Goal: Task Accomplishment & Management: Use online tool/utility

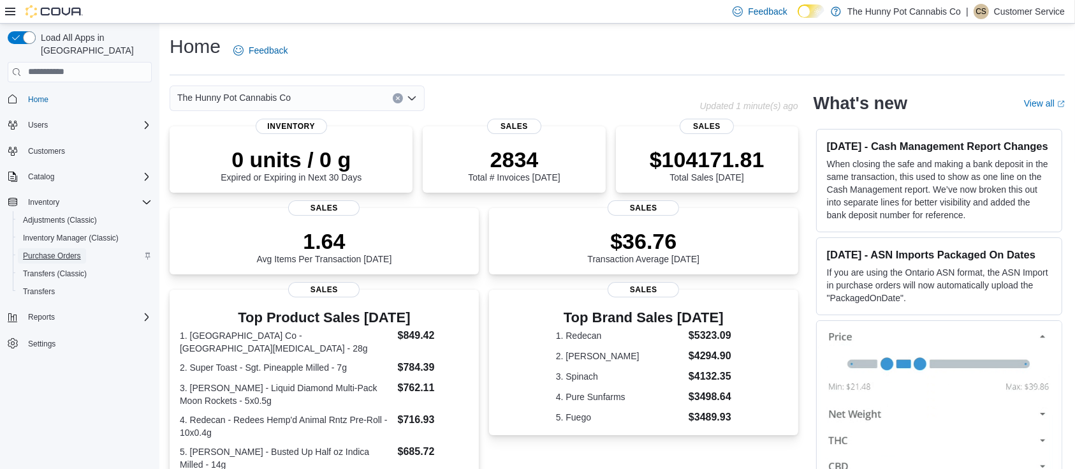
click at [62, 251] on span "Purchase Orders" at bounding box center [52, 256] width 58 height 10
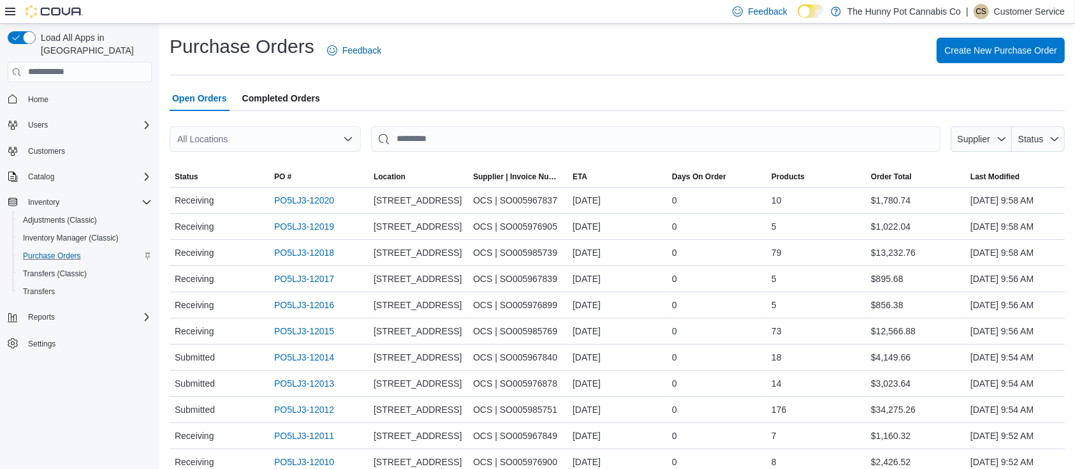
click at [11, 12] on icon at bounding box center [10, 11] width 10 height 10
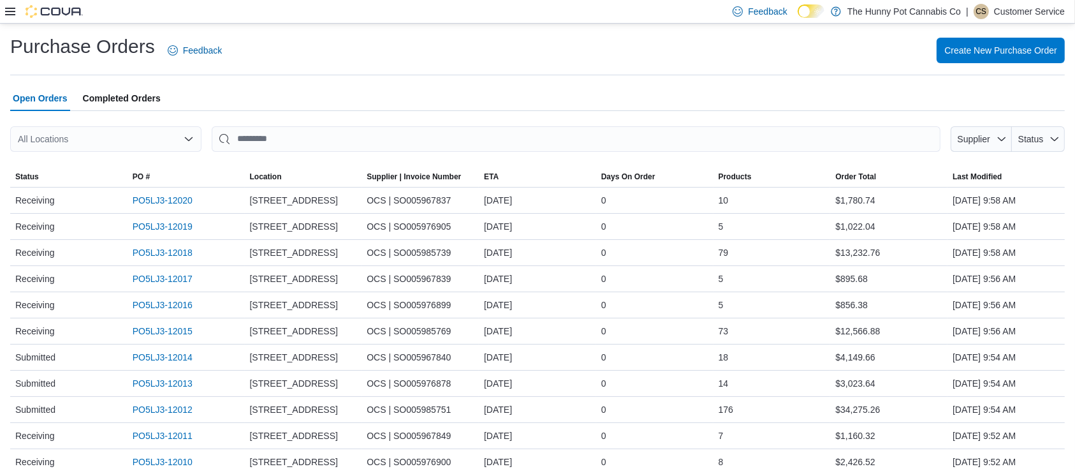
drag, startPoint x: 127, startPoint y: 0, endPoint x: 495, endPoint y: 43, distance: 369.7
click at [495, 43] on div "Create New Purchase Order" at bounding box center [650, 50] width 827 height 25
click at [374, 93] on div "Open Orders Completed Orders" at bounding box center [537, 97] width 1054 height 25
click at [6, 13] on icon at bounding box center [10, 11] width 10 height 10
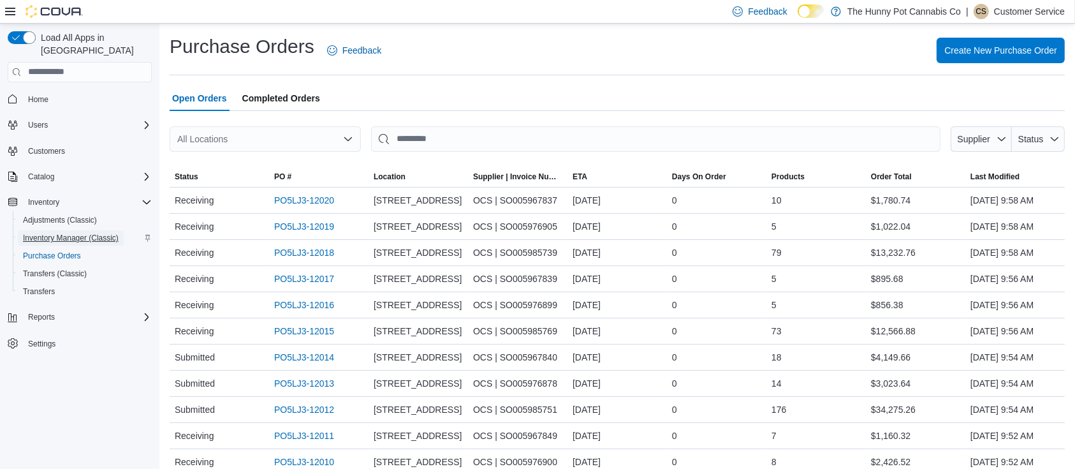
click at [68, 233] on span "Inventory Manager (Classic)" at bounding box center [71, 238] width 96 height 10
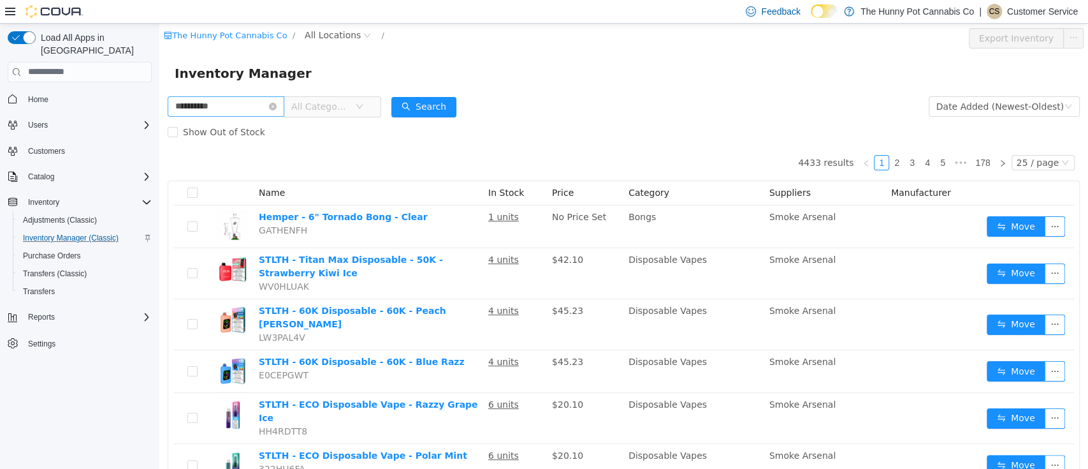
type input "**********"
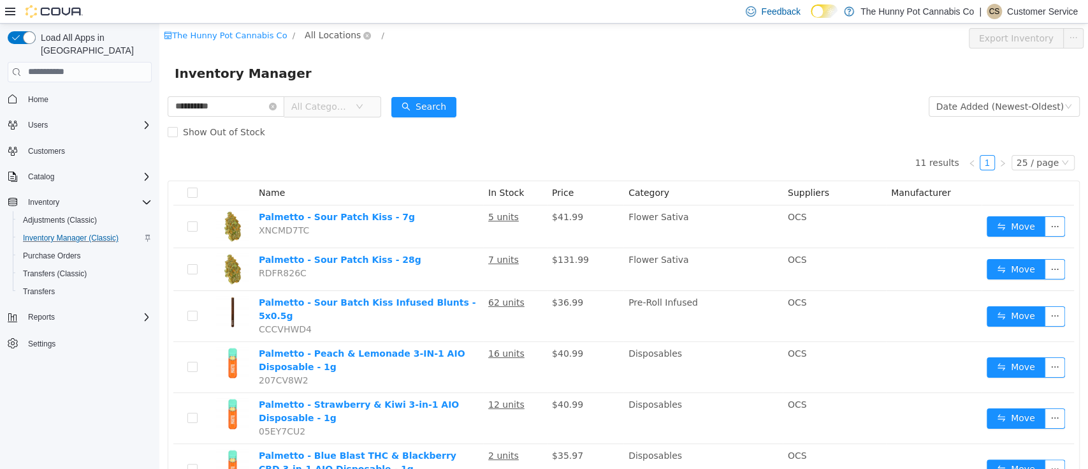
click at [315, 37] on span "All Locations" at bounding box center [333, 34] width 56 height 14
type input "***"
click at [358, 126] on span "[STREET_ADDRESS]" at bounding box center [377, 125] width 89 height 10
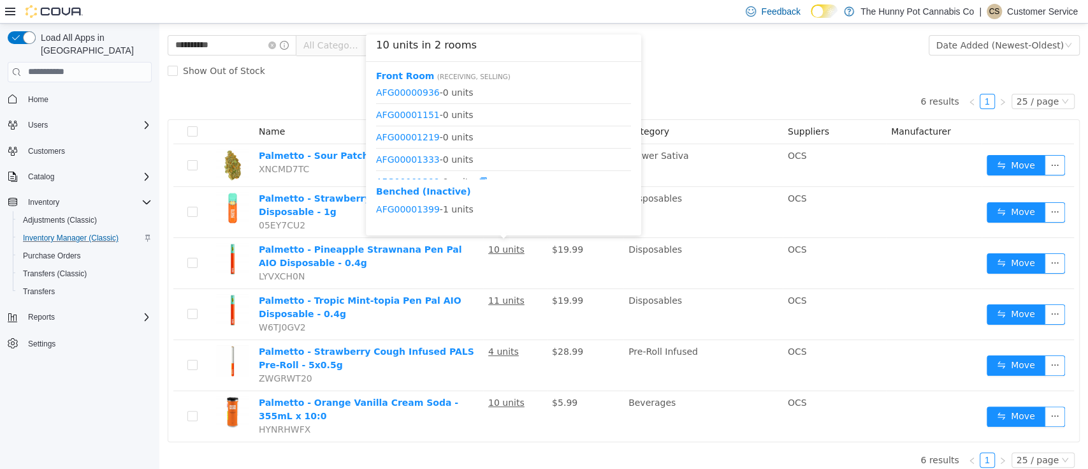
scroll to position [82, 0]
click at [425, 168] on link "AFG00001399" at bounding box center [408, 167] width 64 height 10
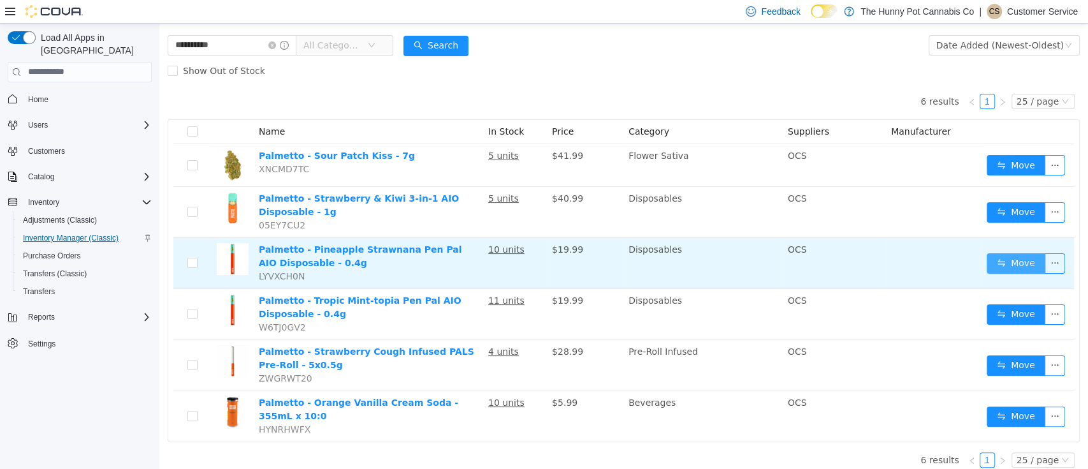
click at [1005, 265] on button "Move" at bounding box center [1016, 262] width 59 height 20
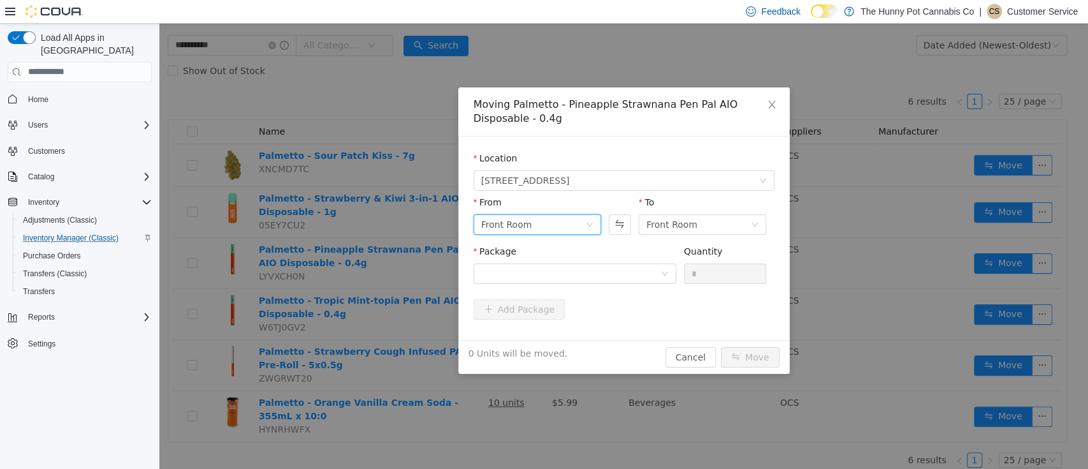
click at [573, 226] on div "Front Room" at bounding box center [533, 223] width 104 height 19
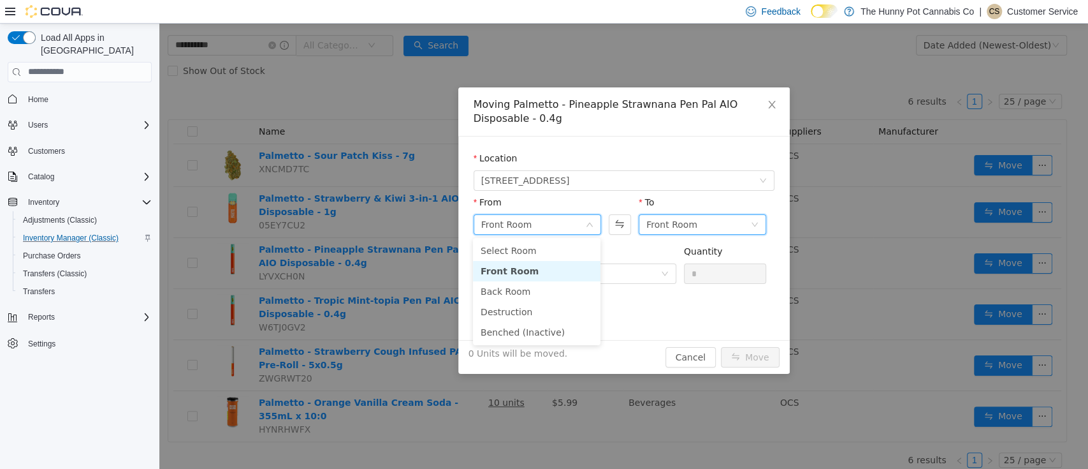
click at [690, 221] on div "Front Room" at bounding box center [671, 223] width 51 height 19
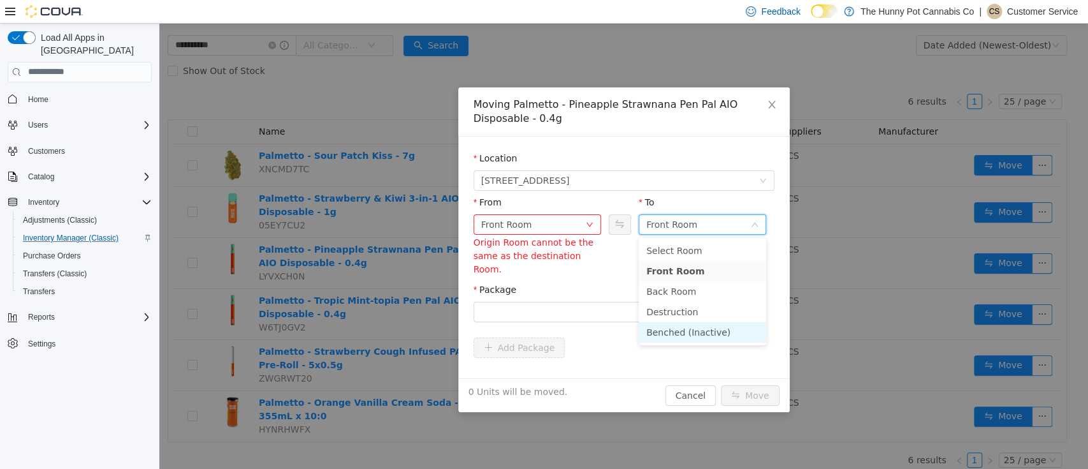
click at [681, 333] on li "Benched (Inactive)" at bounding box center [702, 331] width 127 height 20
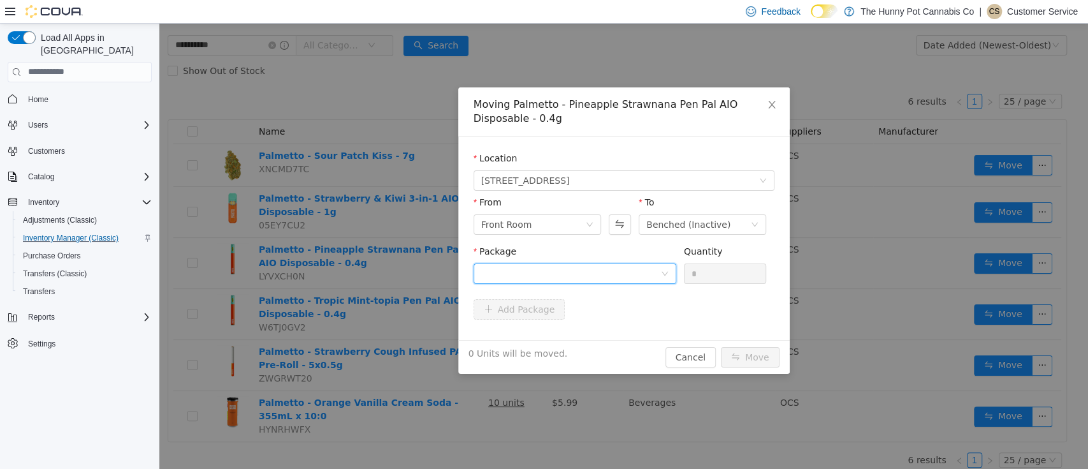
click at [594, 269] on div at bounding box center [570, 272] width 179 height 19
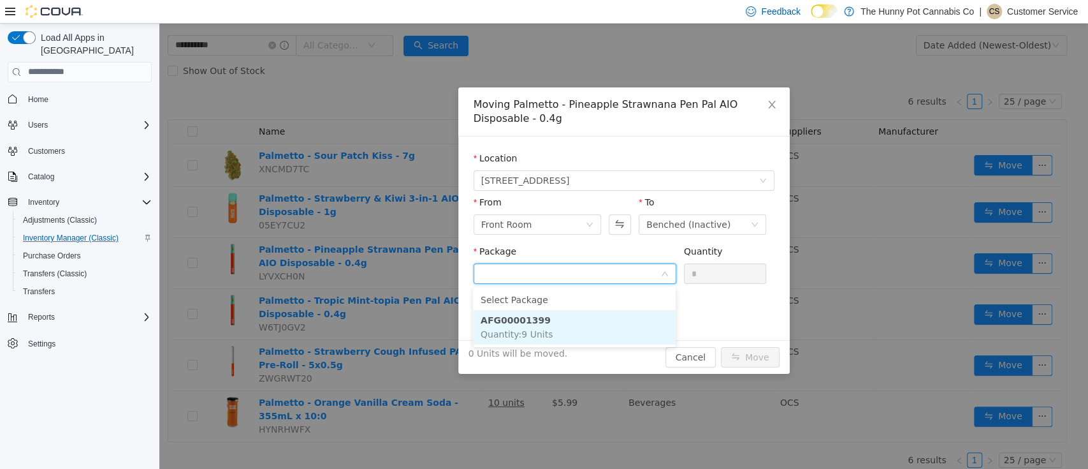
click at [555, 316] on li "AFG00001399 Quantity : 9 Units" at bounding box center [574, 326] width 203 height 34
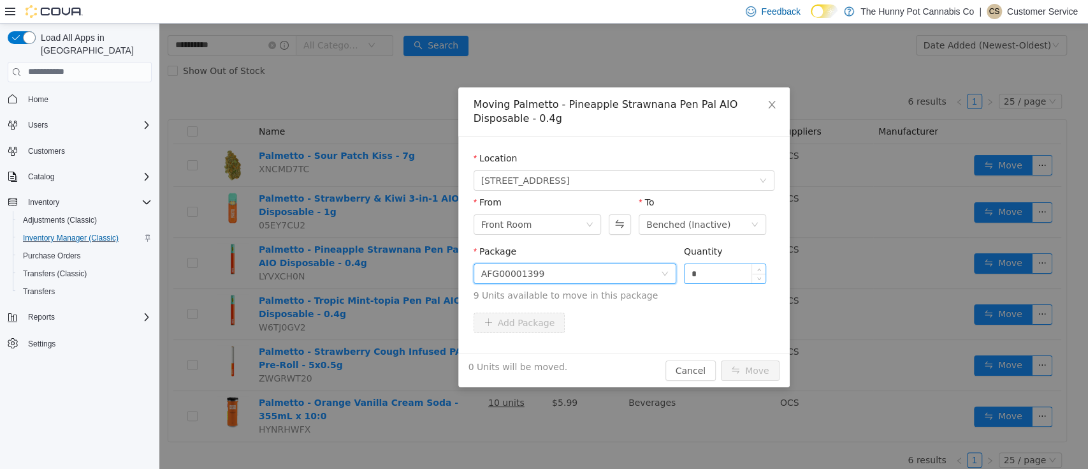
click at [731, 276] on input "*" at bounding box center [726, 272] width 82 height 19
type input "*"
click at [704, 312] on div "Add Package" at bounding box center [624, 322] width 301 height 20
click at [756, 368] on button "Move" at bounding box center [750, 370] width 59 height 20
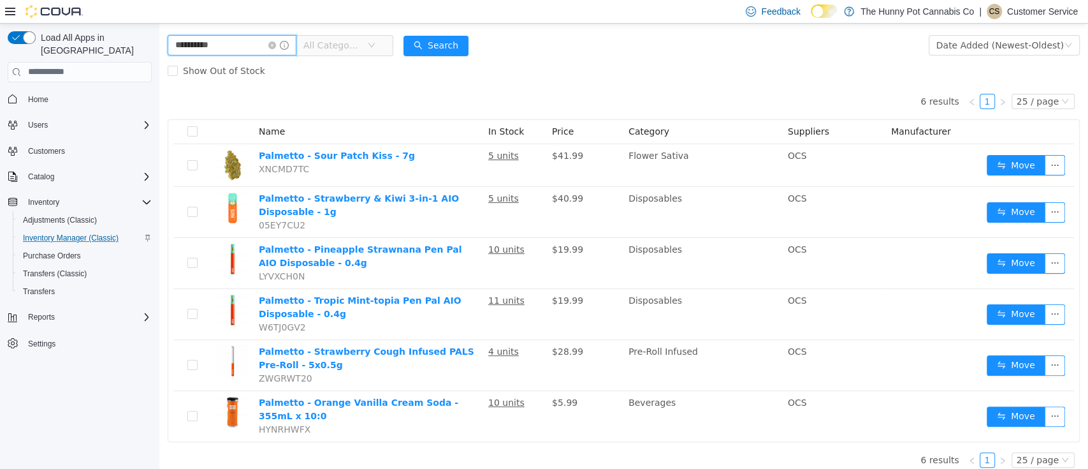
click at [185, 45] on input "**********" at bounding box center [232, 44] width 129 height 20
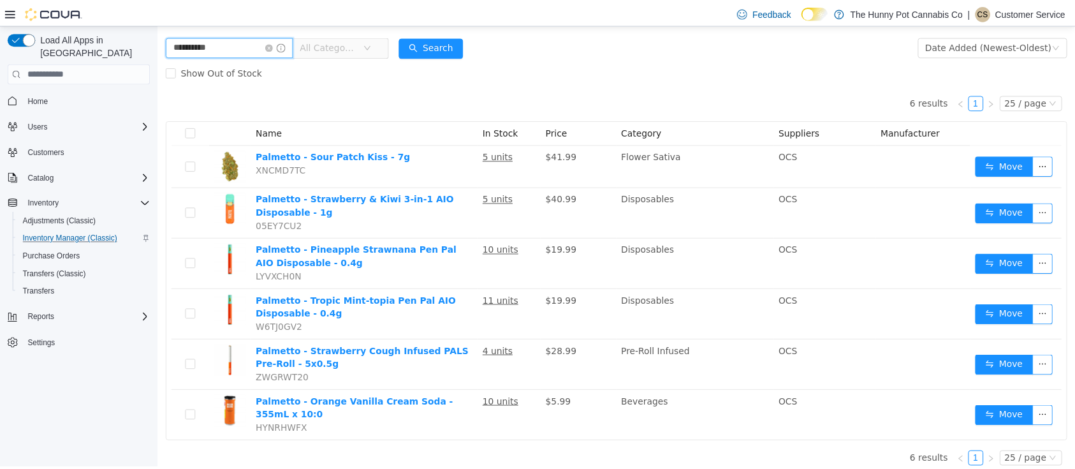
scroll to position [0, 0]
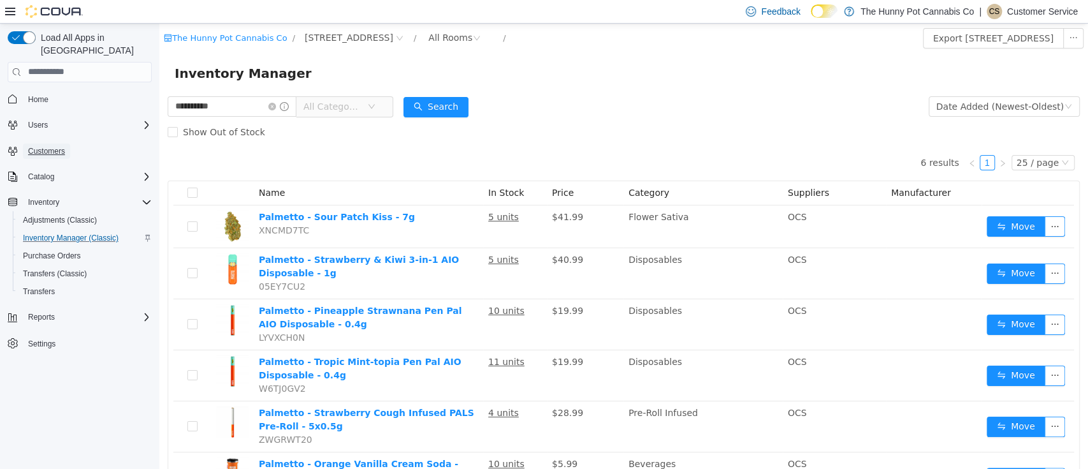
click at [49, 145] on span "Customers" at bounding box center [46, 150] width 37 height 15
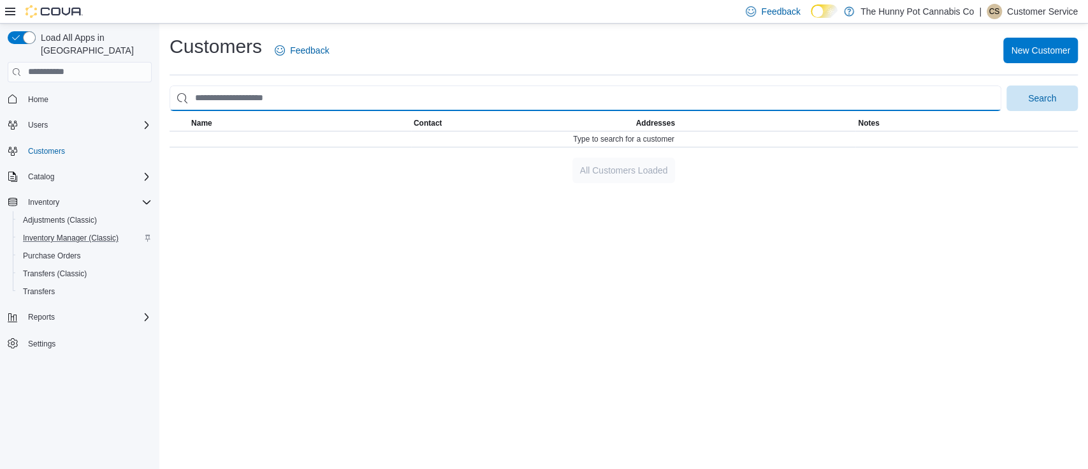
click at [314, 93] on input "search" at bounding box center [586, 97] width 832 height 25
type input "**********"
click at [1006, 85] on button "Search" at bounding box center [1041, 97] width 71 height 25
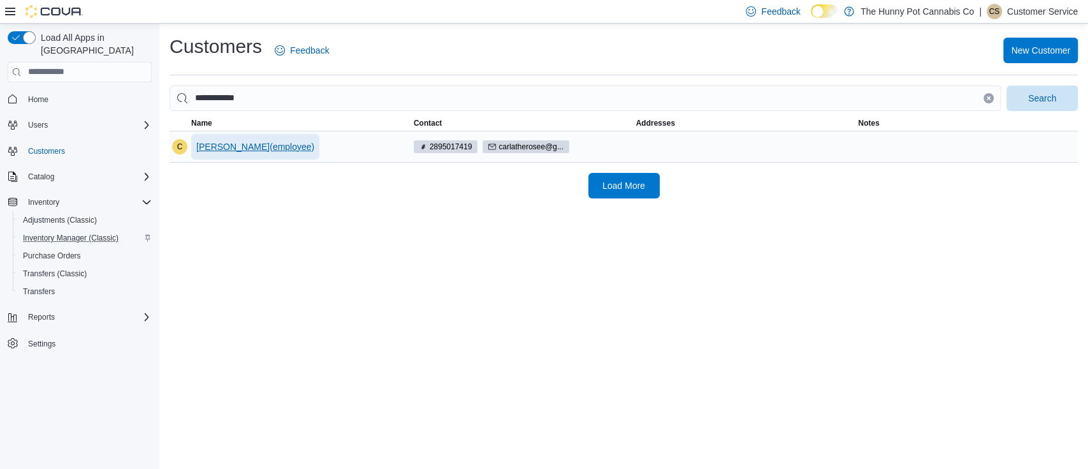
click at [261, 140] on span "[PERSON_NAME](employee)" at bounding box center [255, 146] width 118 height 13
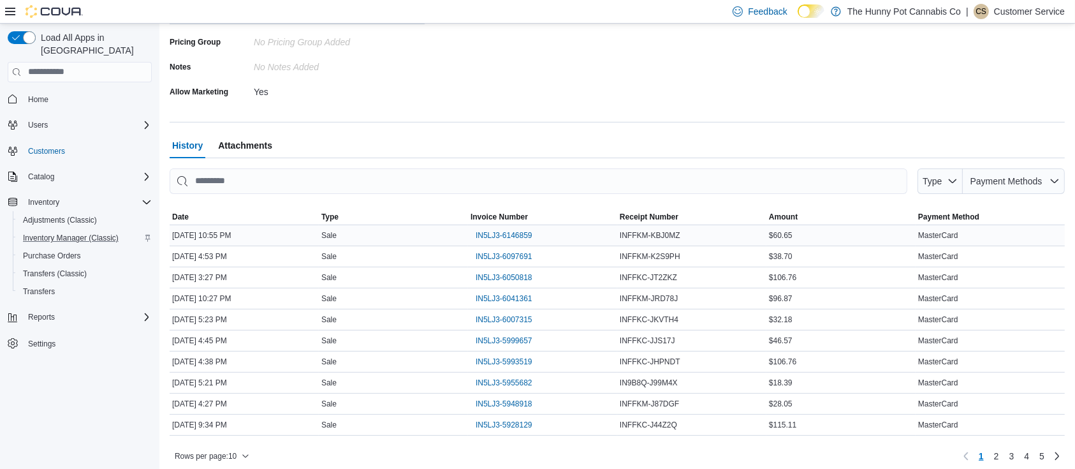
scroll to position [326, 0]
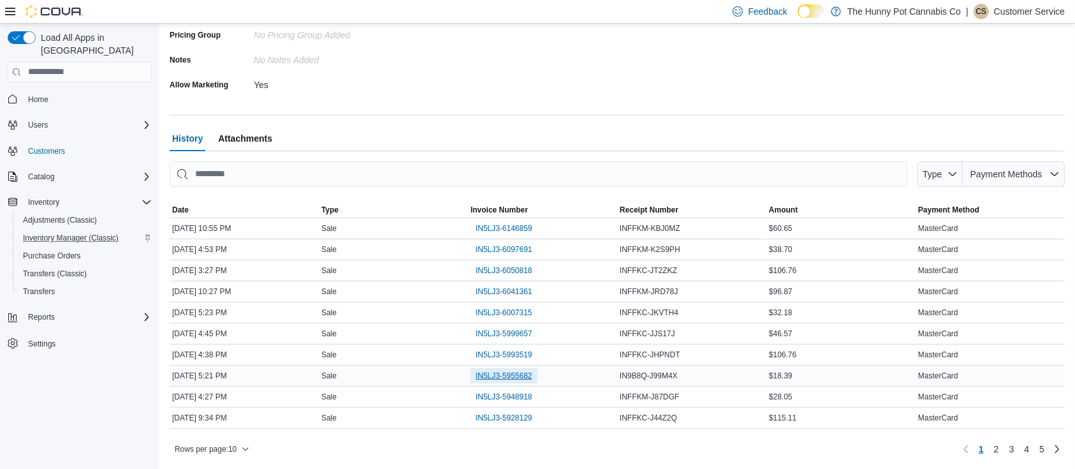
click at [515, 376] on span "IN5LJ3-5955682" at bounding box center [504, 375] width 57 height 10
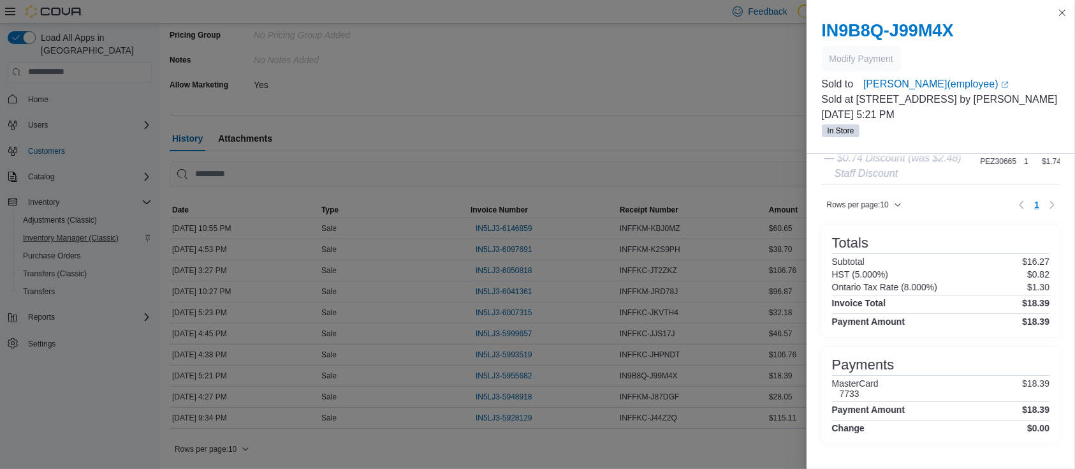
scroll to position [148, 0]
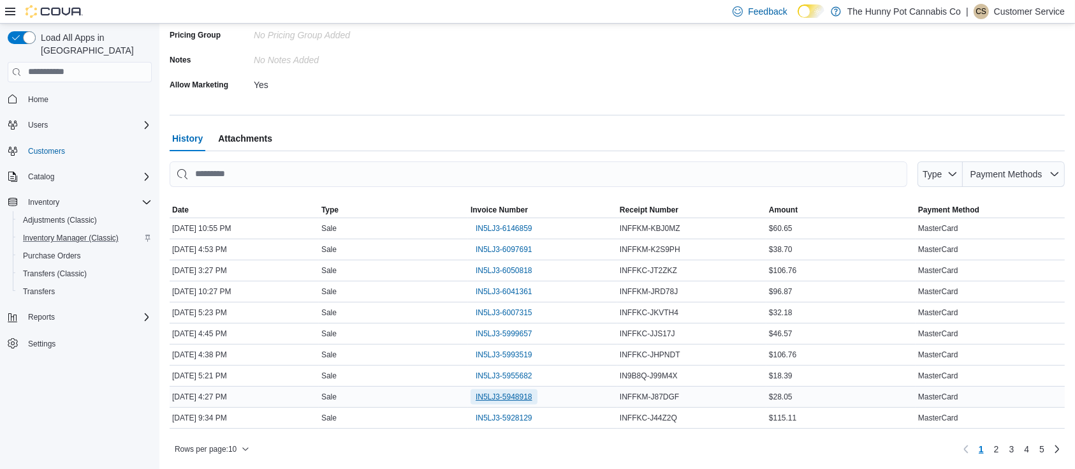
click at [495, 400] on span "IN5LJ3-5948918" at bounding box center [504, 396] width 57 height 10
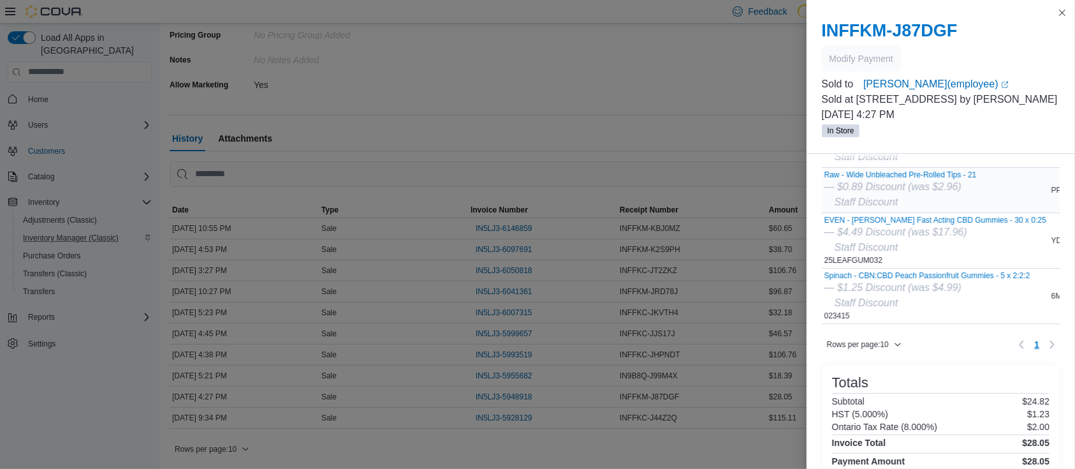
scroll to position [0, 0]
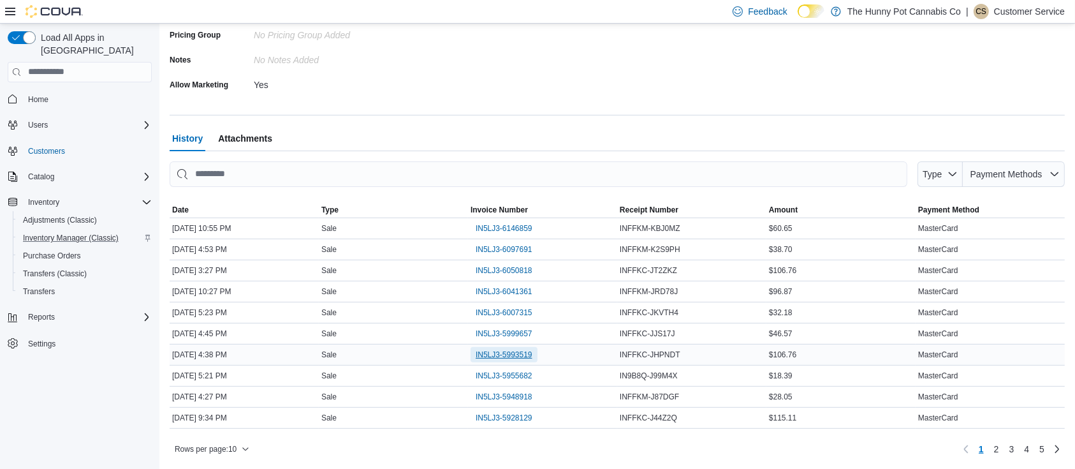
click at [525, 358] on span "IN5LJ3-5993519" at bounding box center [504, 354] width 57 height 10
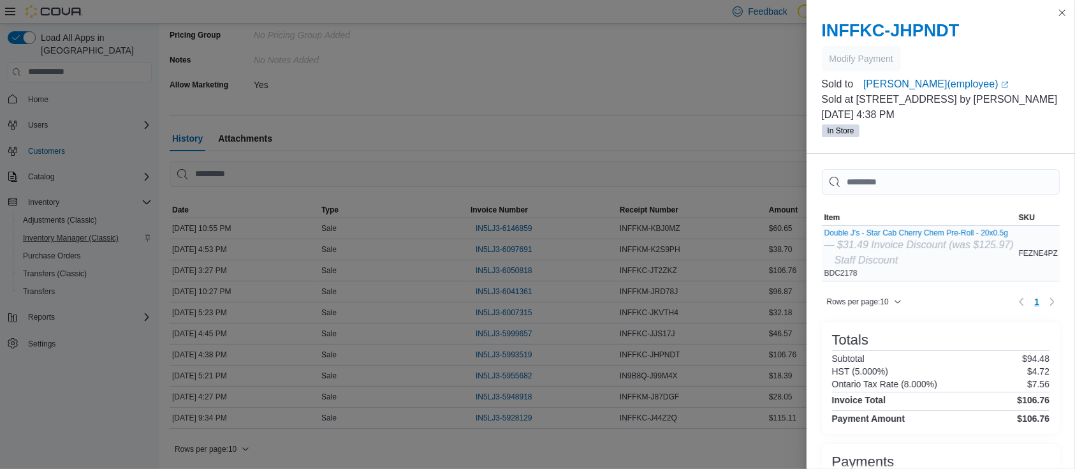
scroll to position [195, 0]
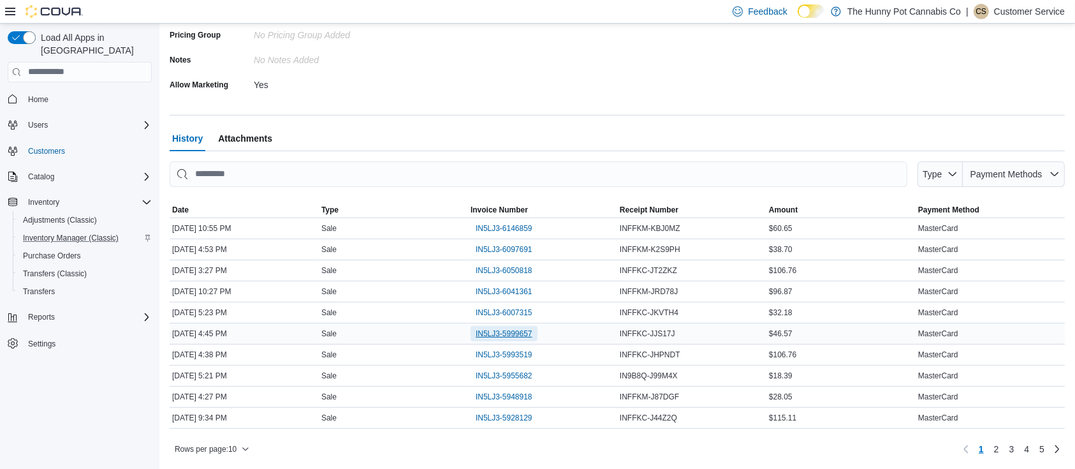
click at [509, 333] on span "IN5LJ3-5999657" at bounding box center [504, 333] width 57 height 10
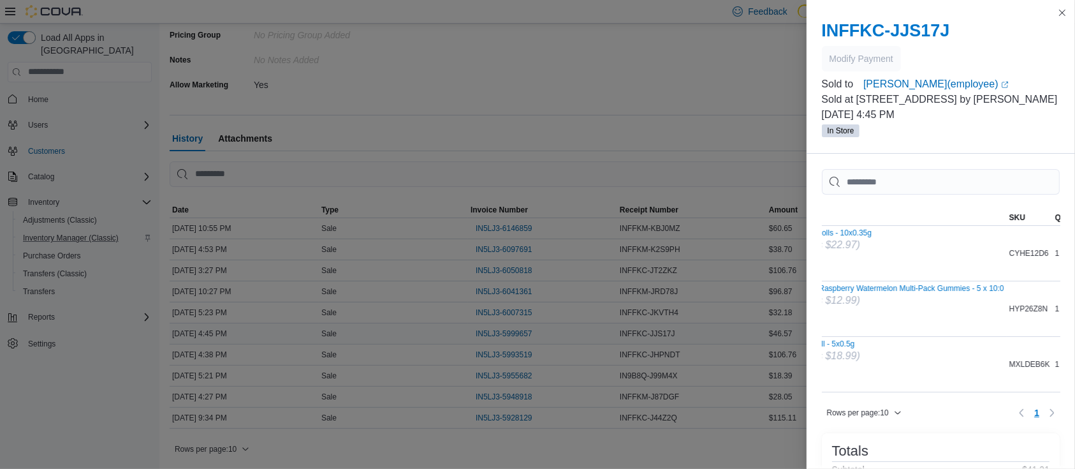
scroll to position [0, 147]
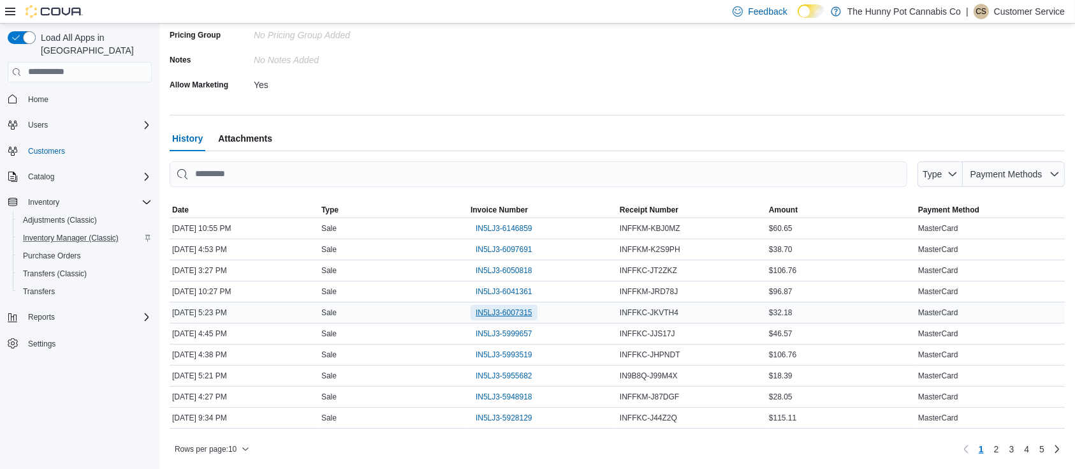
click at [511, 317] on span "IN5LJ3-6007315" at bounding box center [504, 312] width 57 height 10
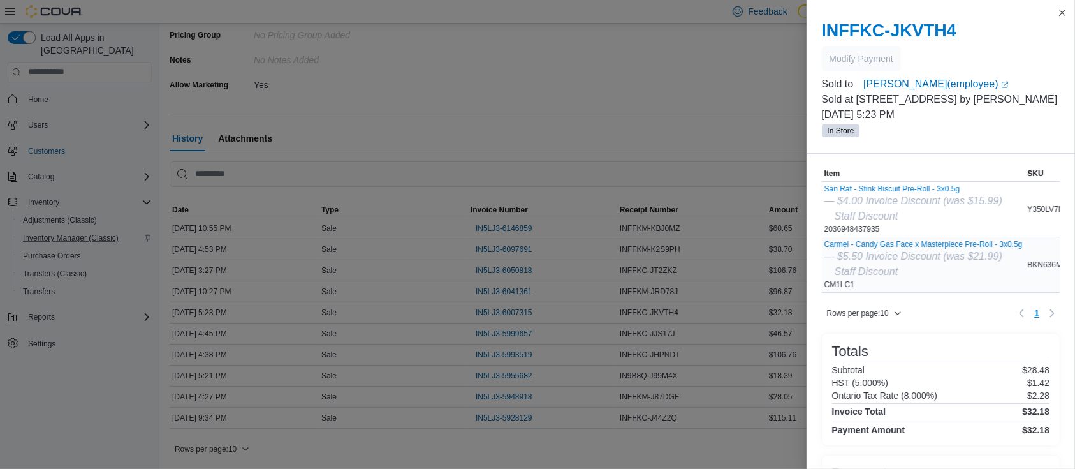
scroll to position [46, 0]
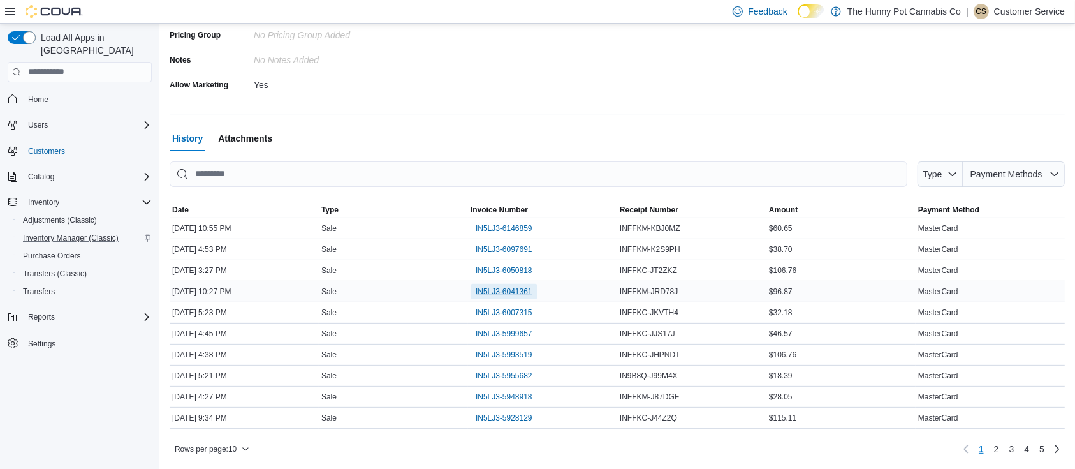
click at [490, 286] on span "IN5LJ3-6041361" at bounding box center [504, 291] width 57 height 10
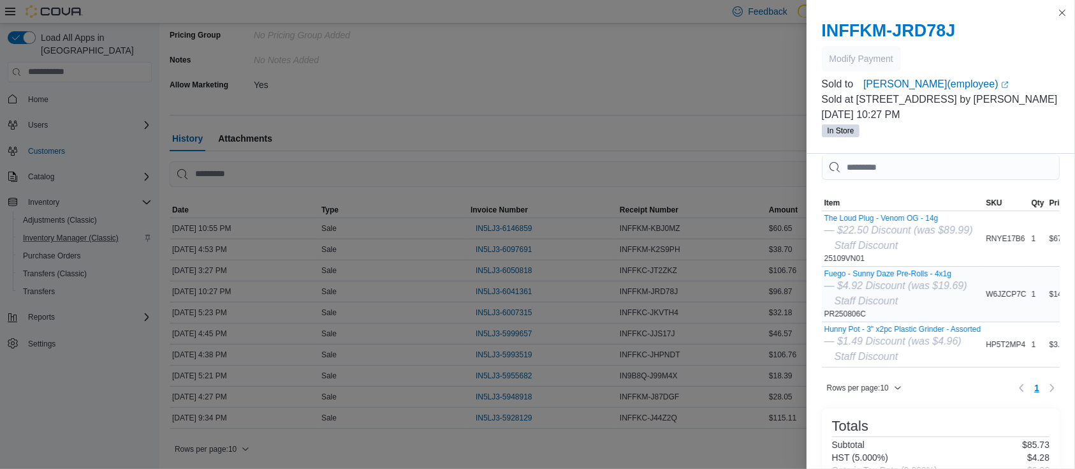
scroll to position [0, 0]
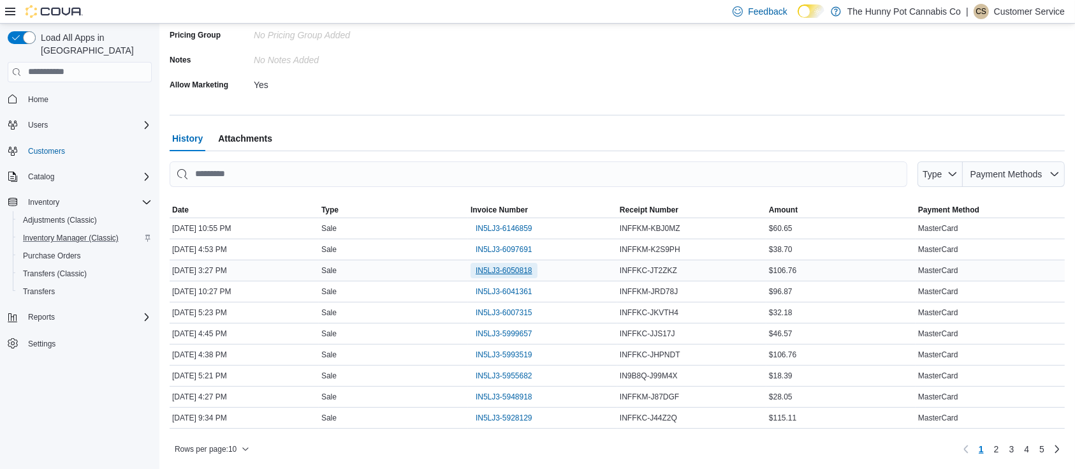
click at [512, 266] on span "IN5LJ3-6050818" at bounding box center [504, 270] width 57 height 10
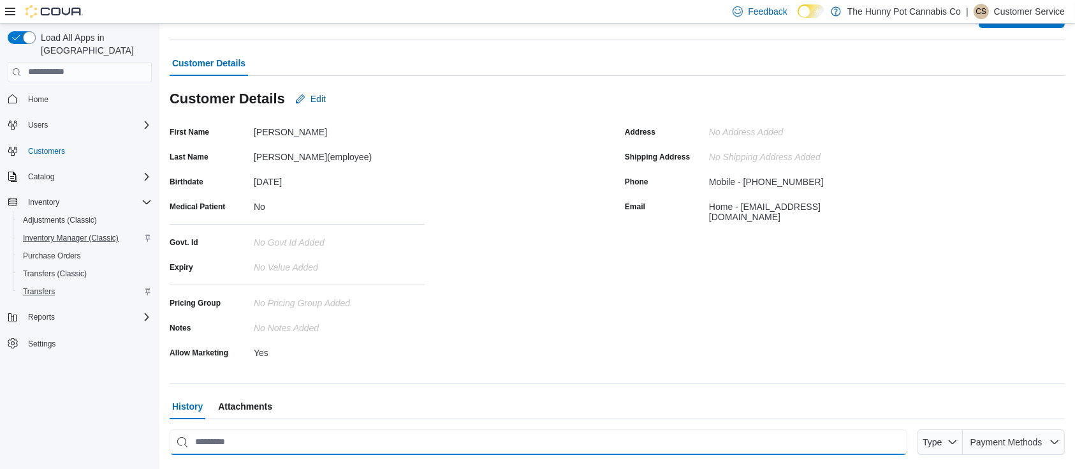
scroll to position [43, 0]
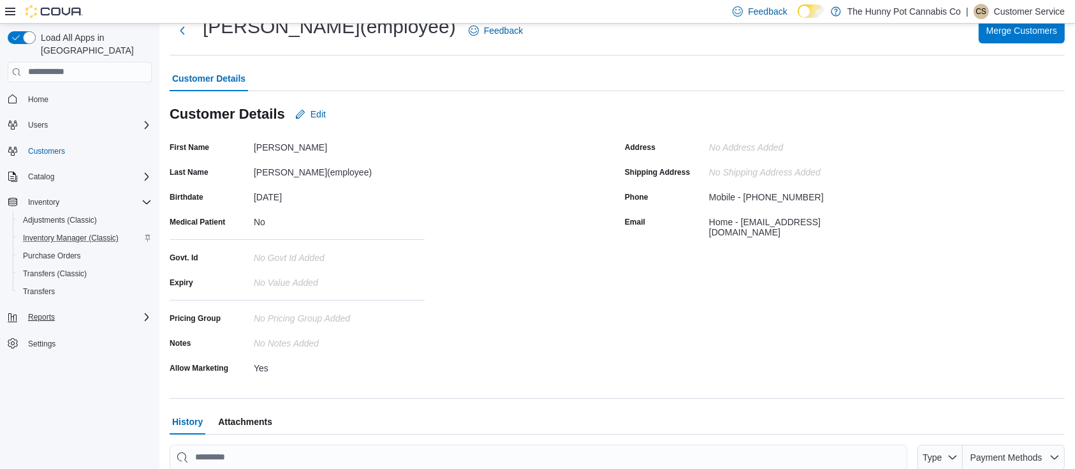
click at [96, 309] on div "Reports" at bounding box center [87, 316] width 129 height 15
click at [39, 347] on span "Reports" at bounding box center [36, 352] width 27 height 10
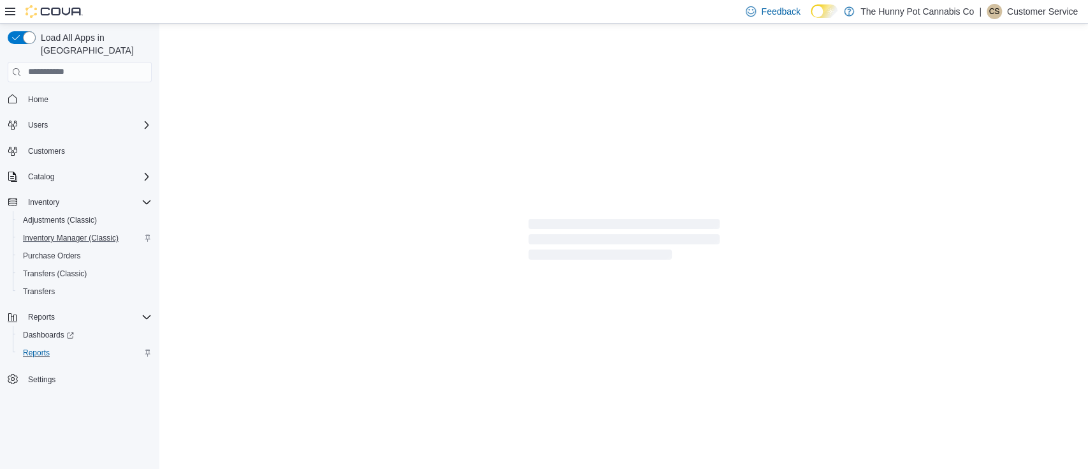
click at [2, 10] on div "Feedback Dark Mode The Hunny Pot Cannabis Co | CS Customer Service" at bounding box center [544, 12] width 1088 height 24
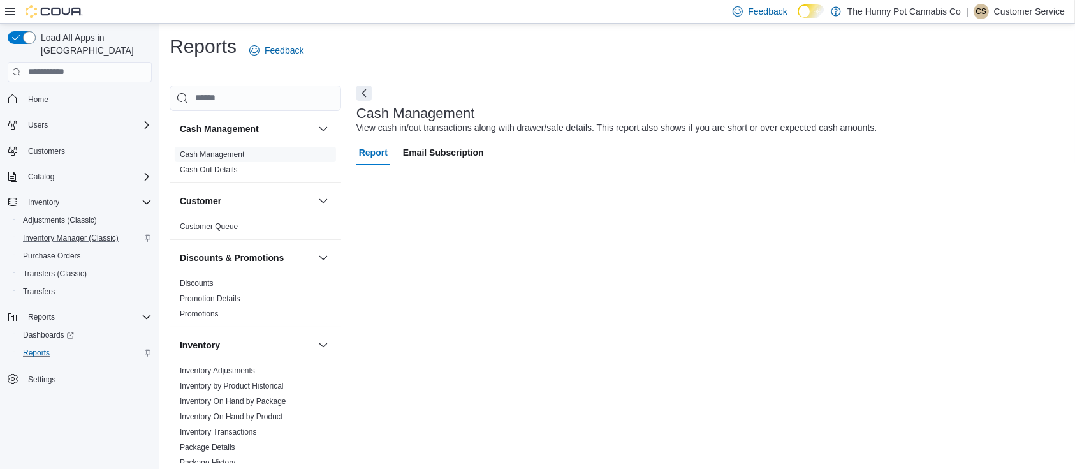
click at [10, 10] on icon at bounding box center [10, 11] width 10 height 10
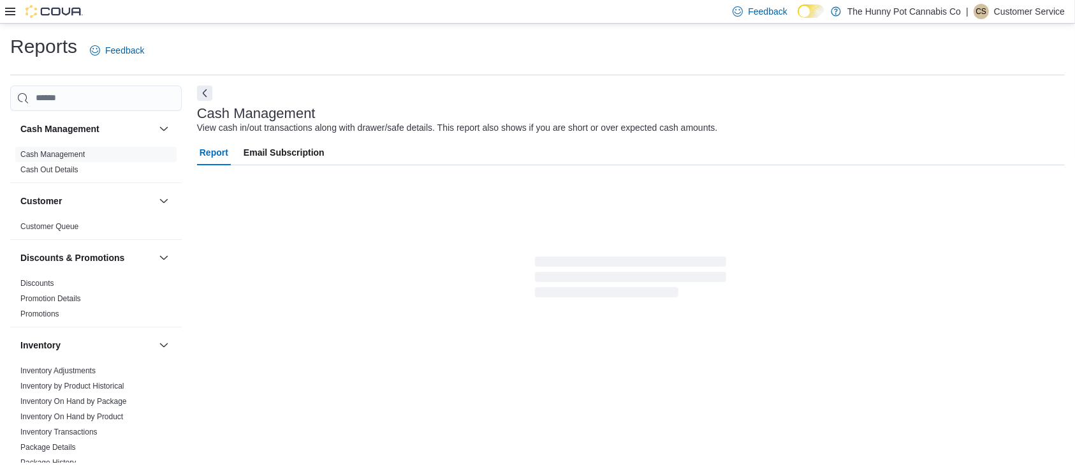
scroll to position [4, 0]
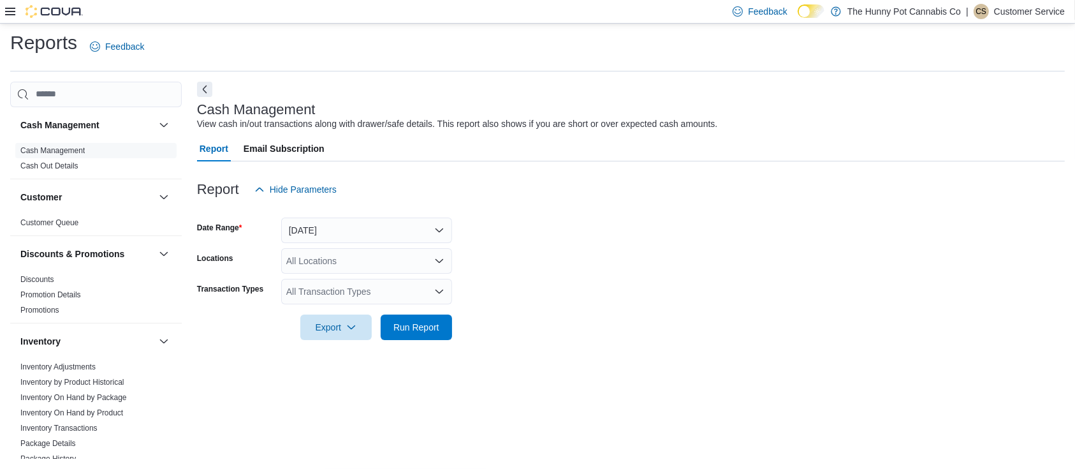
click at [212, 87] on div "Cash Management View cash in/out transactions along with drawer/safe details. T…" at bounding box center [631, 270] width 868 height 377
click at [198, 87] on button "Next" at bounding box center [204, 88] width 15 height 15
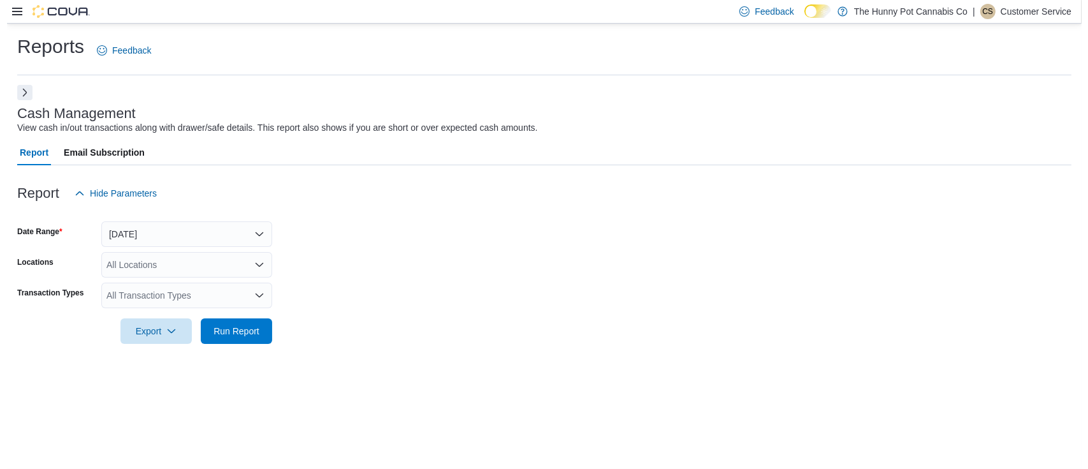
scroll to position [0, 0]
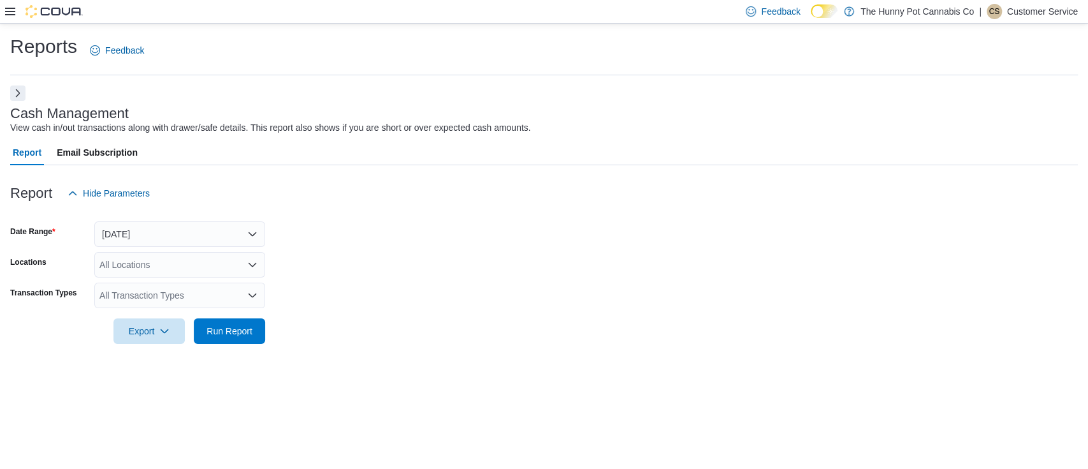
click at [214, 212] on div at bounding box center [544, 213] width 1068 height 15
click at [201, 224] on button "[DATE]" at bounding box center [179, 233] width 171 height 25
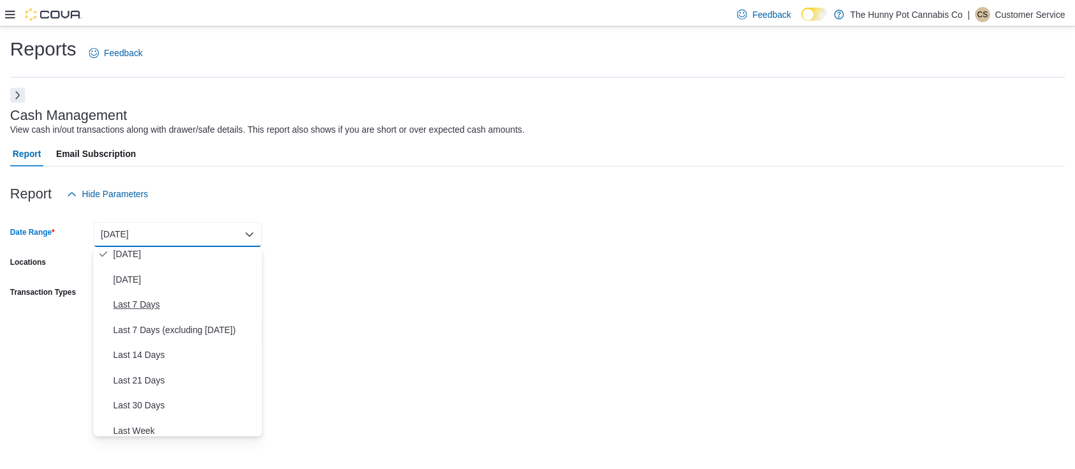
scroll to position [32, 0]
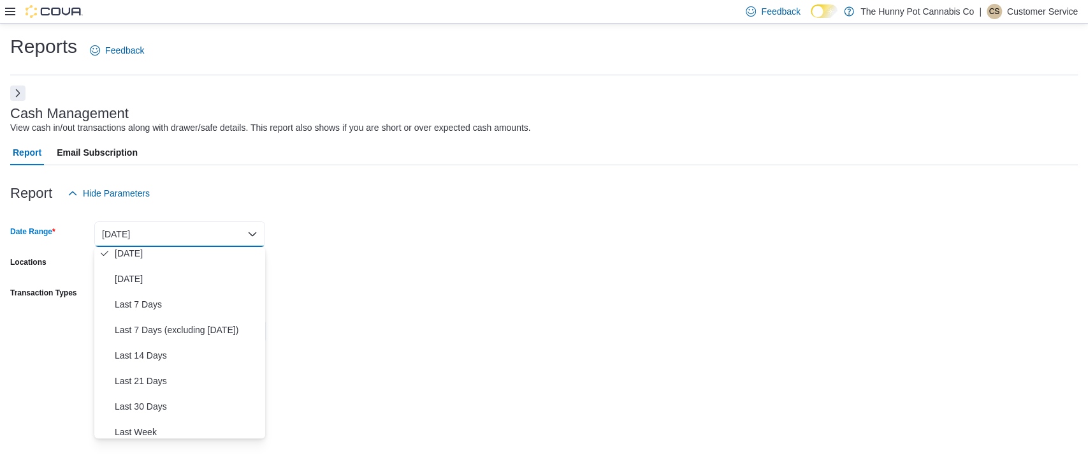
click at [391, 204] on div "Report Hide Parameters" at bounding box center [544, 192] width 1068 height 25
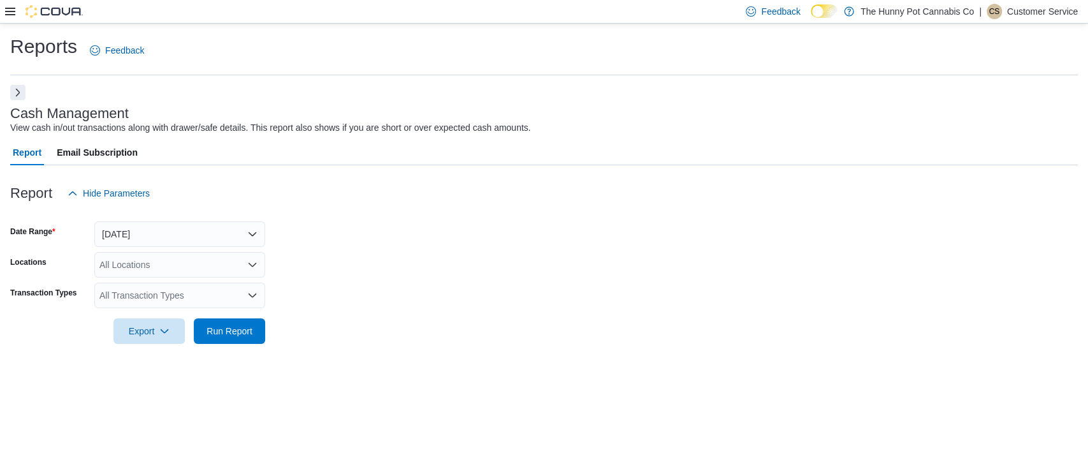
click at [11, 87] on button "Next" at bounding box center [17, 92] width 15 height 15
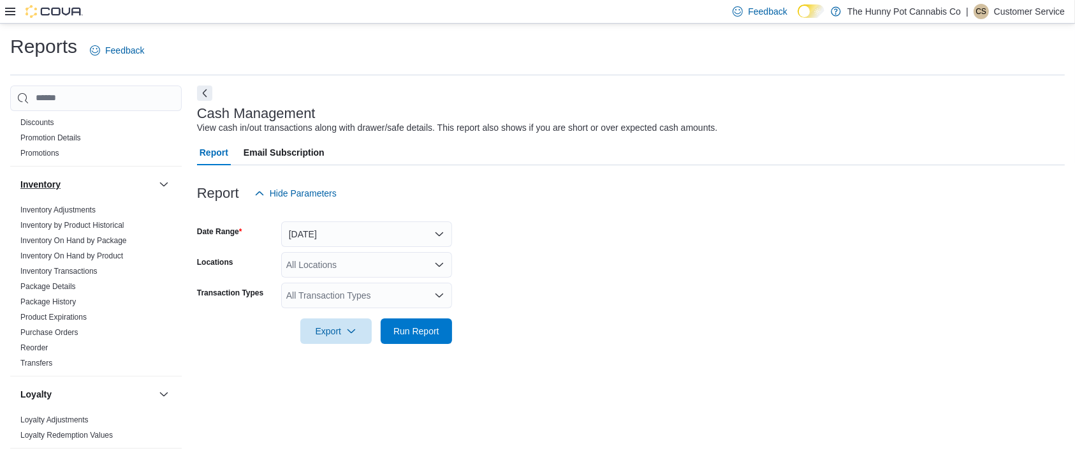
scroll to position [184, 0]
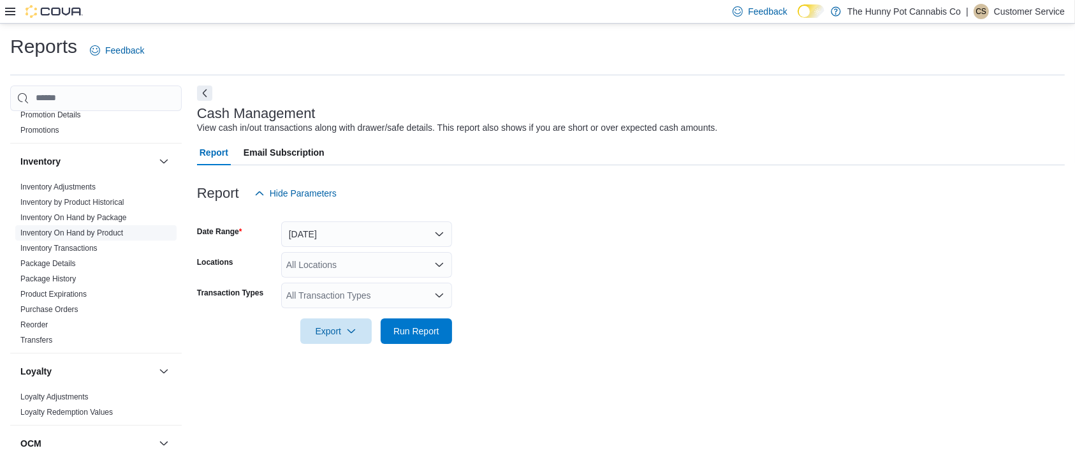
click at [112, 229] on link "Inventory On Hand by Product" at bounding box center [71, 232] width 103 height 9
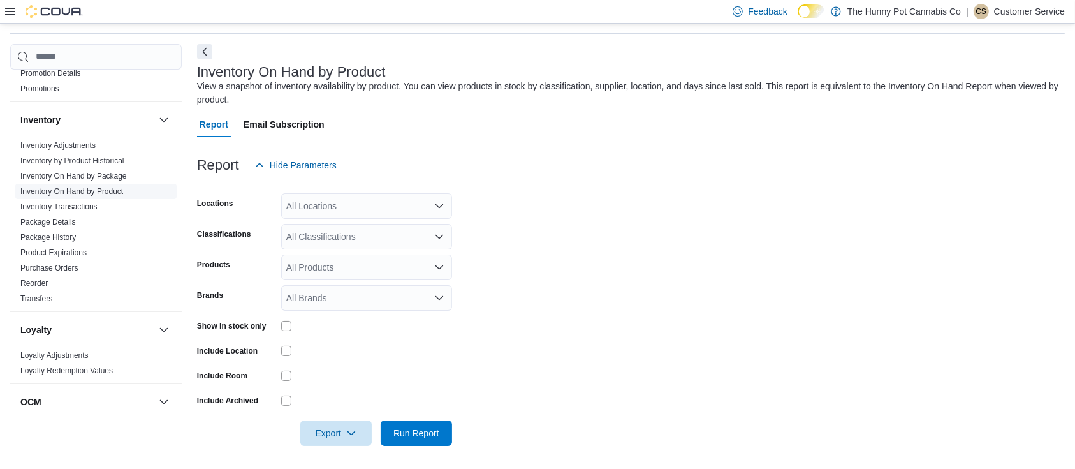
scroll to position [42, 0]
click at [212, 55] on div "Inventory On Hand by Product View a snapshot of inventory availability by produ…" at bounding box center [631, 251] width 868 height 417
click at [206, 53] on button "Next" at bounding box center [204, 50] width 15 height 15
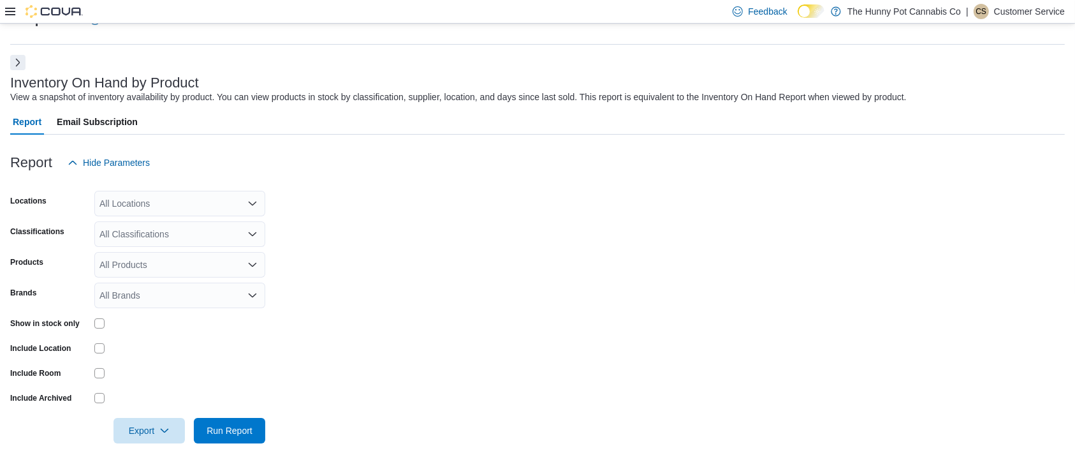
click at [203, 207] on div "All Locations" at bounding box center [179, 203] width 171 height 25
type input "***"
click at [181, 221] on span "[STREET_ADDRESS]" at bounding box center [172, 225] width 88 height 13
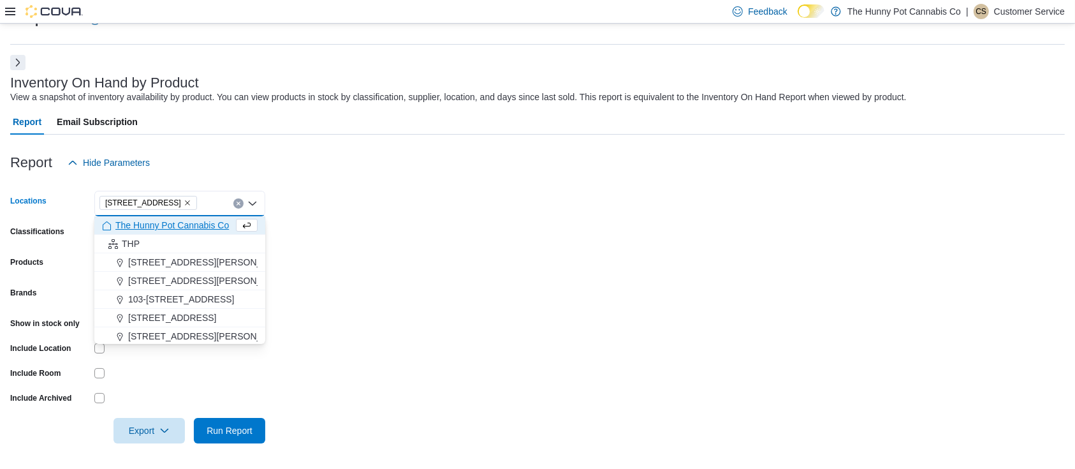
click at [469, 239] on form "Locations [STREET_ADDRESS] Selected. [STREET_ADDRESS] Press Backspace to delete…" at bounding box center [537, 309] width 1054 height 268
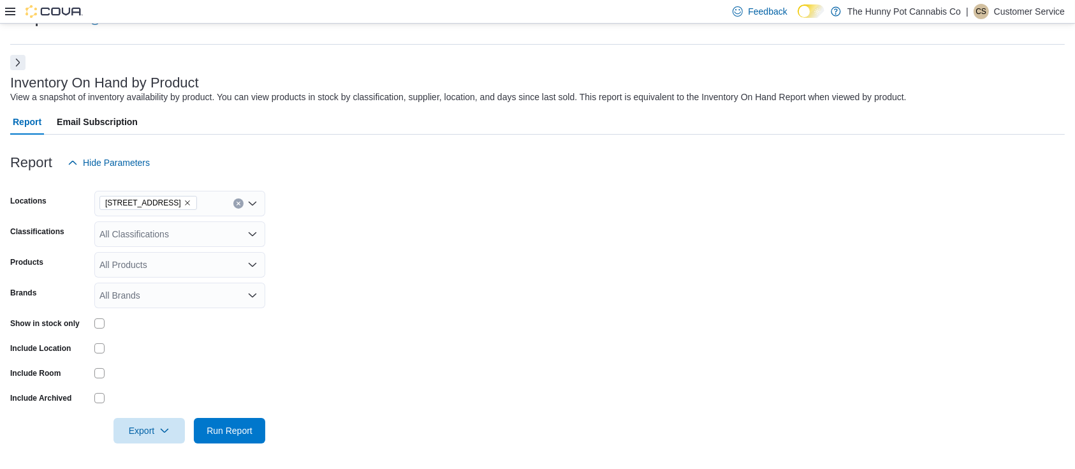
click at [178, 240] on div "All Classifications" at bounding box center [179, 233] width 171 height 25
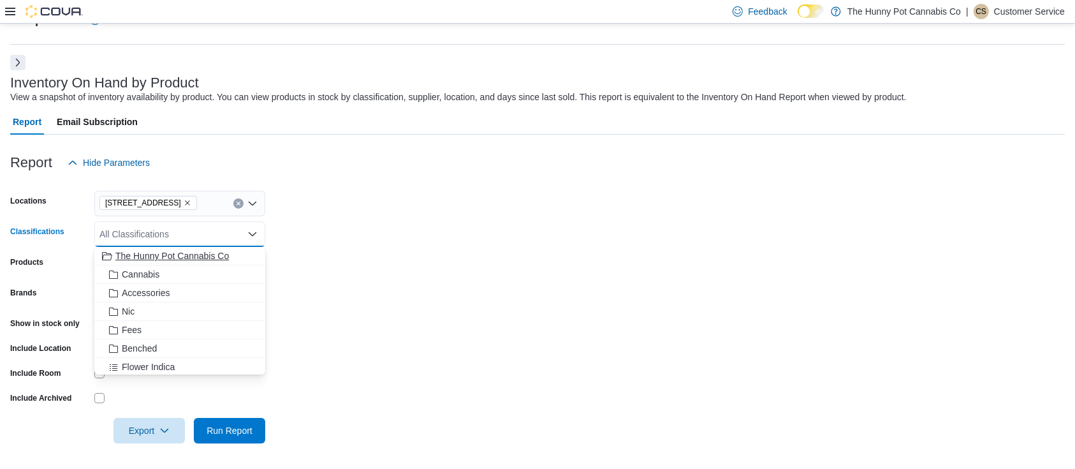
click at [167, 257] on span "The Hunny Pot Cannabis Co" at bounding box center [171, 255] width 113 height 13
click at [412, 280] on form "Locations [STREET_ADDRESS] Classifications The Hunny Pot Cannabis Co Combo box.…" at bounding box center [537, 309] width 1054 height 268
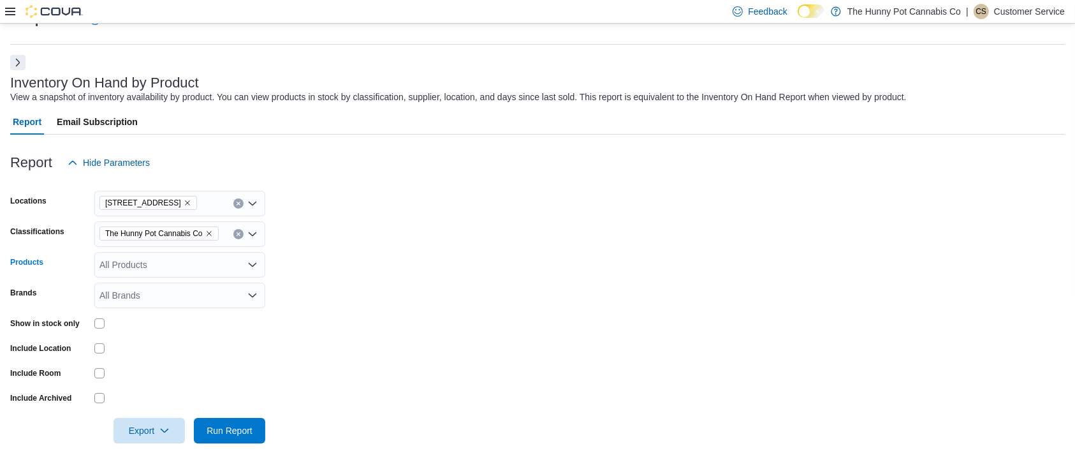
click at [202, 270] on div "All Products" at bounding box center [179, 264] width 171 height 25
click at [359, 256] on form "Locations [STREET_ADDRESS] Classifications The Hunny Pot Cannabis Co Products A…" at bounding box center [537, 309] width 1054 height 268
click at [238, 428] on span "Run Report" at bounding box center [230, 429] width 46 height 13
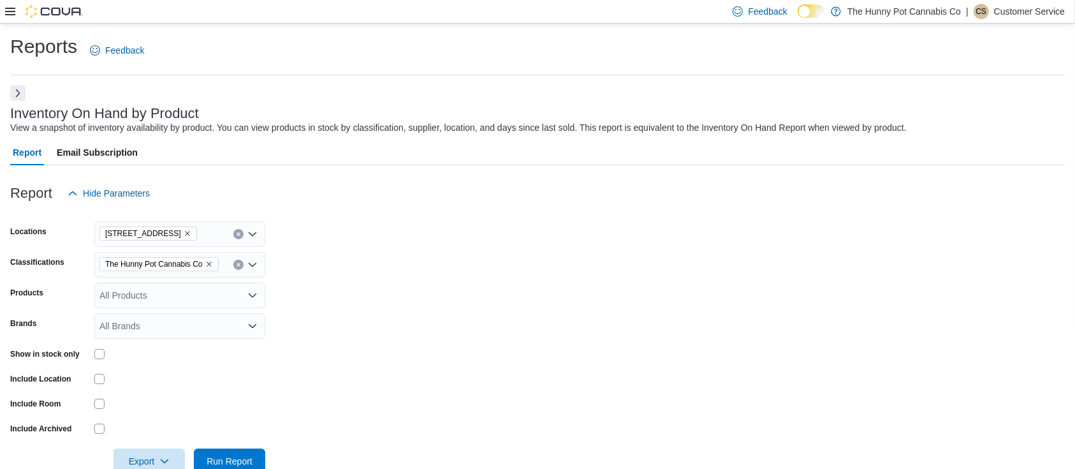
scroll to position [166, 0]
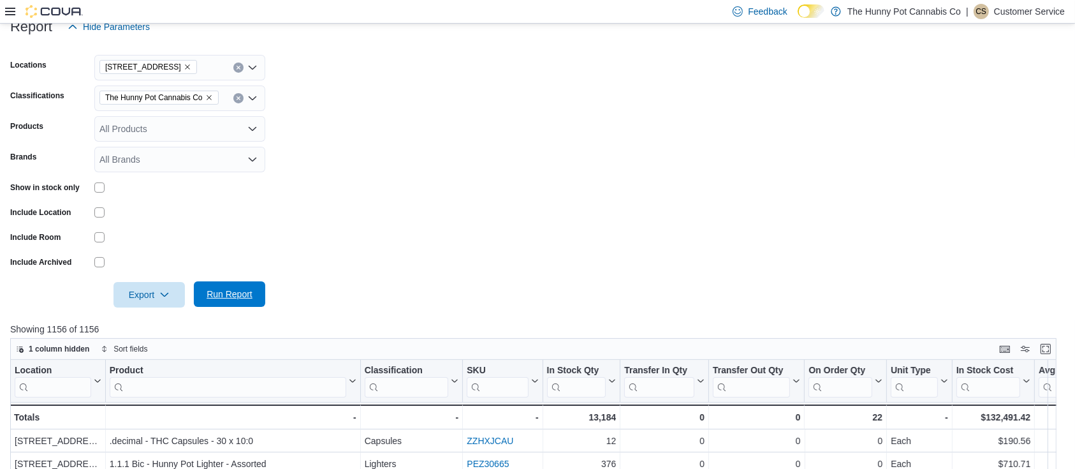
click at [243, 301] on span "Run Report" at bounding box center [229, 293] width 56 height 25
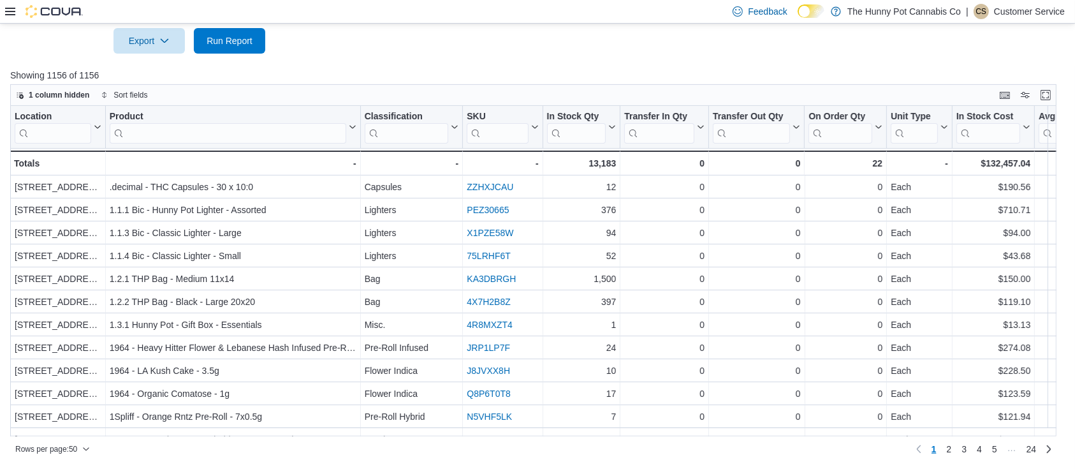
scroll to position [229, 0]
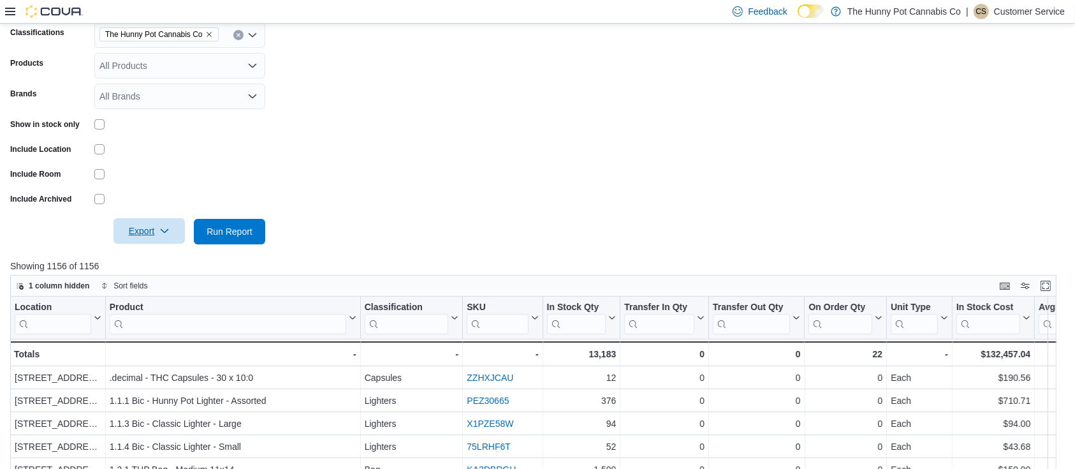
click at [157, 229] on span "Export" at bounding box center [149, 230] width 56 height 25
click at [160, 256] on span "Export to Excel" at bounding box center [150, 257] width 57 height 10
